Goal: Entertainment & Leisure: Consume media (video, audio)

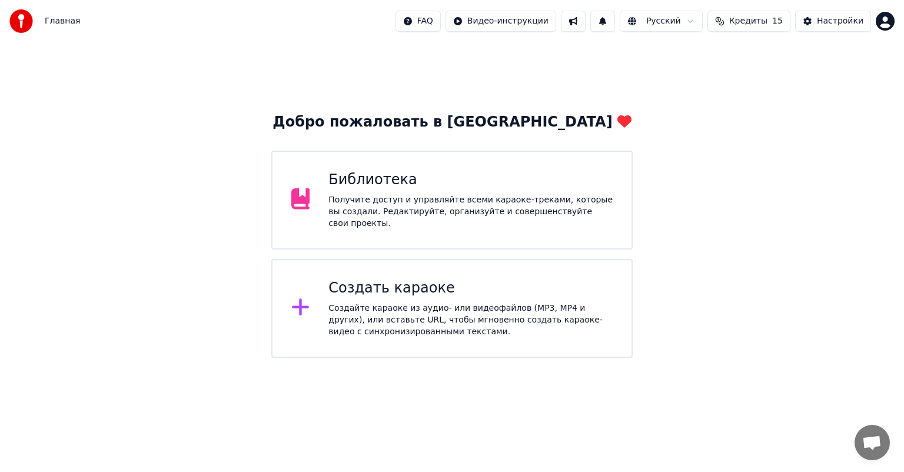
click at [530, 158] on div "Библиотека Получите доступ и управляйте всеми караоке-треками, которые вы созда…" at bounding box center [451, 200] width 361 height 99
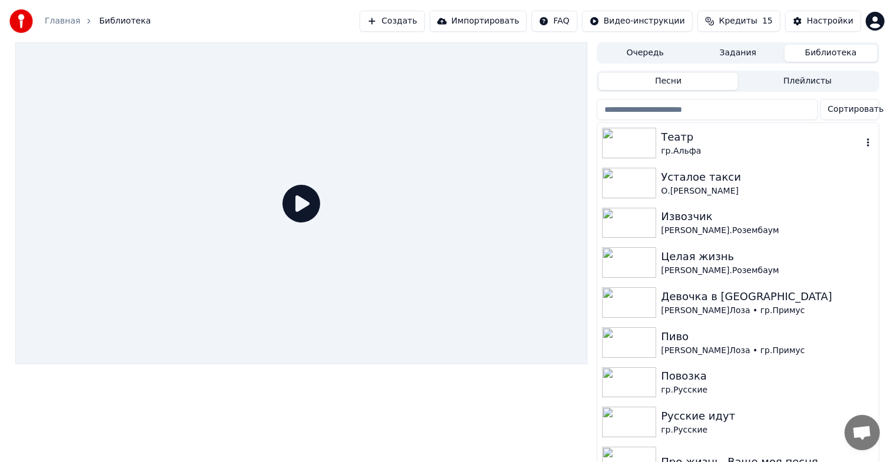
click at [712, 145] on div "гр.Альфа" at bounding box center [761, 151] width 201 height 12
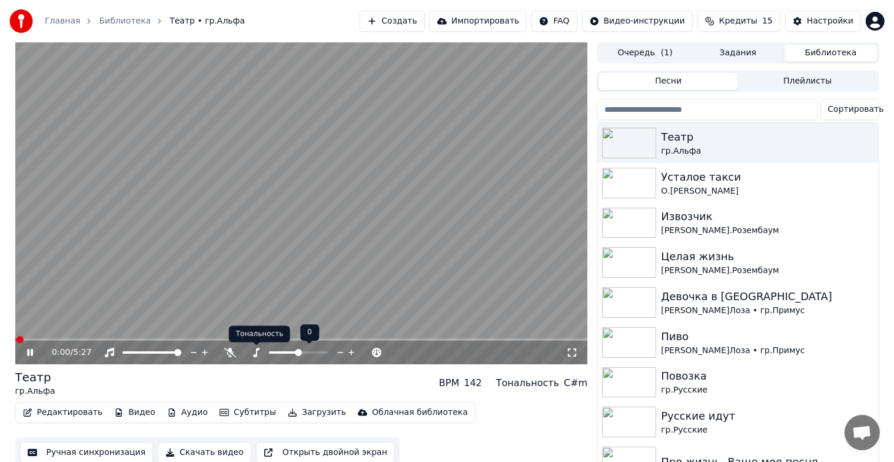
click at [257, 353] on icon at bounding box center [256, 352] width 6 height 9
click at [257, 355] on icon at bounding box center [256, 352] width 6 height 9
click at [254, 351] on icon at bounding box center [256, 352] width 12 height 9
click at [231, 352] on icon at bounding box center [230, 352] width 12 height 9
click at [254, 351] on icon at bounding box center [256, 352] width 12 height 9
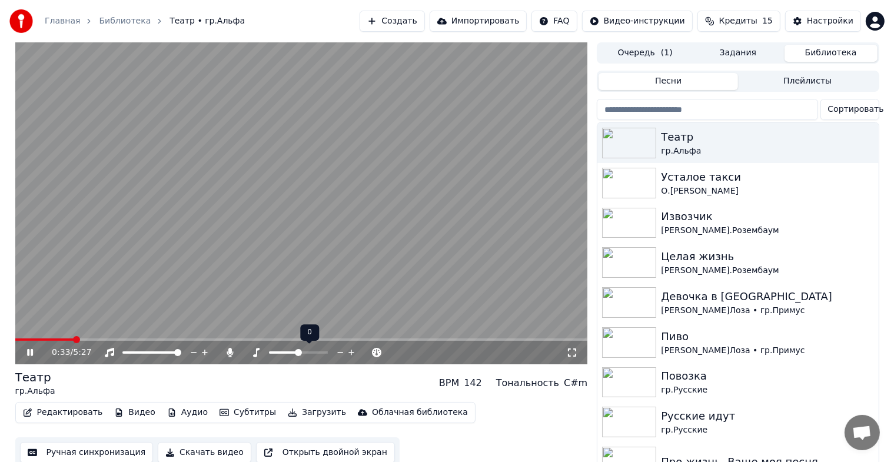
click at [254, 351] on icon at bounding box center [256, 352] width 12 height 9
click at [570, 384] on div "C#m" at bounding box center [576, 383] width 24 height 14
click at [315, 350] on div "0:46 / 5:27" at bounding box center [309, 353] width 514 height 12
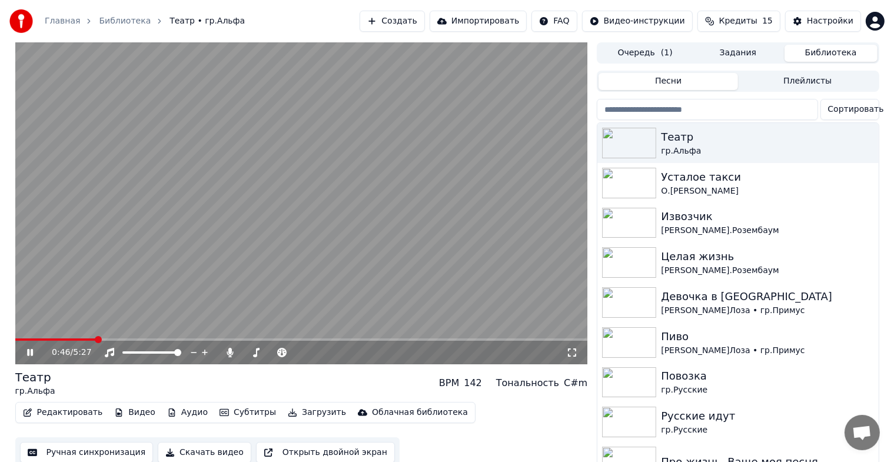
click at [292, 350] on div "0:46 / 5:27" at bounding box center [309, 353] width 514 height 12
click at [308, 358] on div "0:54 / 5:27" at bounding box center [309, 353] width 514 height 12
drag, startPoint x: 334, startPoint y: 353, endPoint x: 294, endPoint y: 345, distance: 40.7
click at [330, 353] on div "0:58 / 5:27" at bounding box center [309, 353] width 514 height 12
click at [254, 354] on icon at bounding box center [256, 352] width 12 height 9
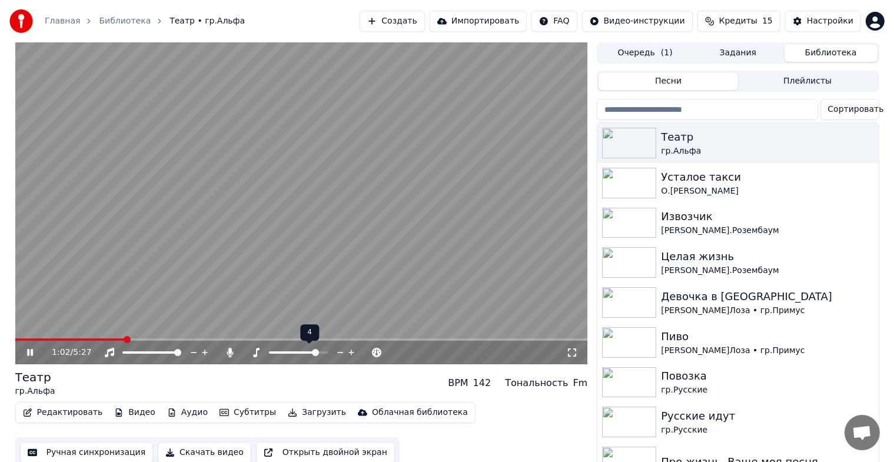
click at [318, 350] on span at bounding box center [315, 352] width 7 height 7
click at [303, 352] on span at bounding box center [286, 352] width 34 height 2
click at [309, 354] on div at bounding box center [309, 353] width 95 height 12
click at [310, 350] on div at bounding box center [309, 353] width 95 height 12
click at [308, 354] on div at bounding box center [309, 353] width 95 height 12
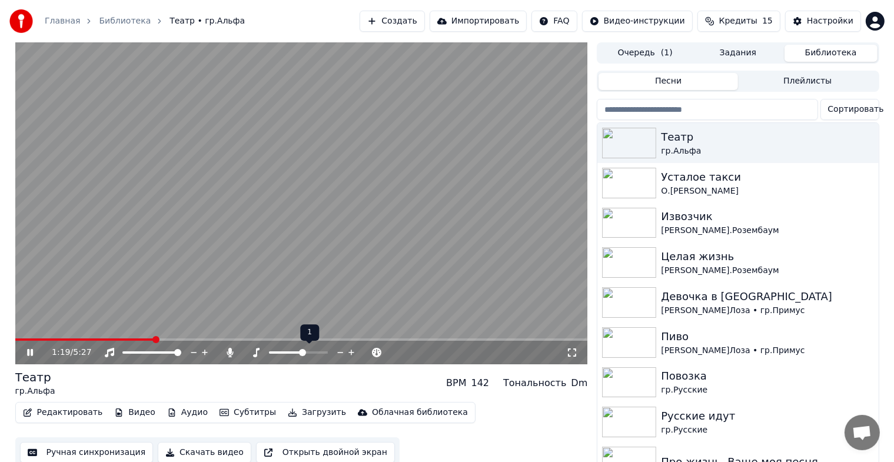
click at [301, 351] on span at bounding box center [302, 352] width 7 height 7
click at [276, 353] on span at bounding box center [276, 352] width 7 height 7
click at [301, 352] on span at bounding box center [298, 352] width 59 height 2
click at [30, 350] on icon at bounding box center [39, 352] width 28 height 9
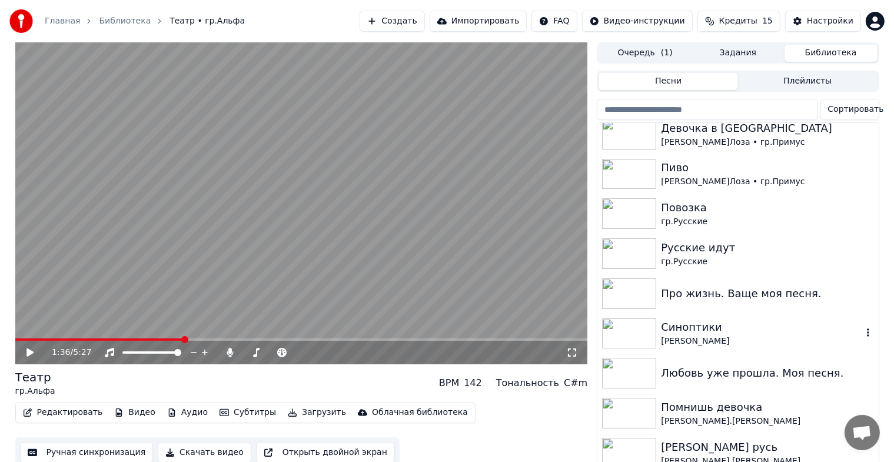
scroll to position [235, 0]
